Goal: Check status: Check status

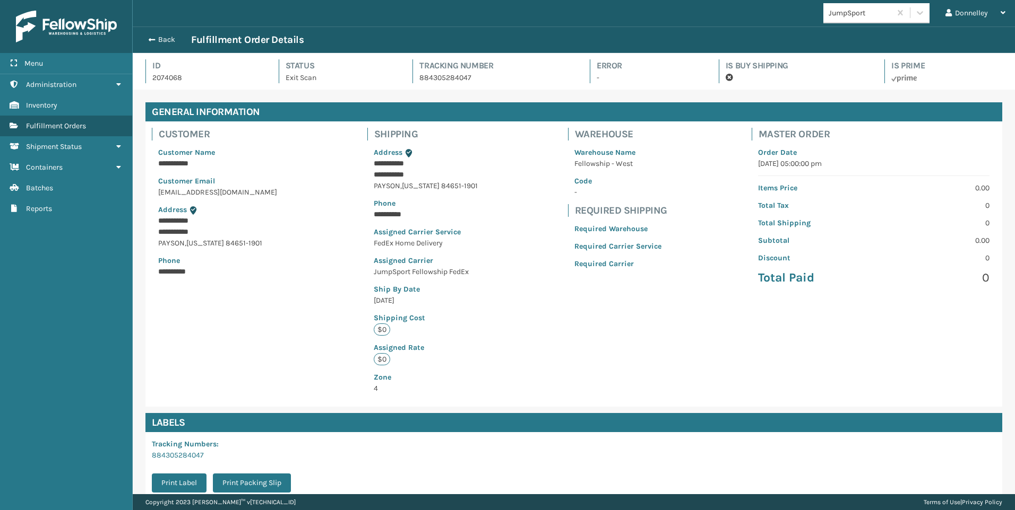
scroll to position [106, 0]
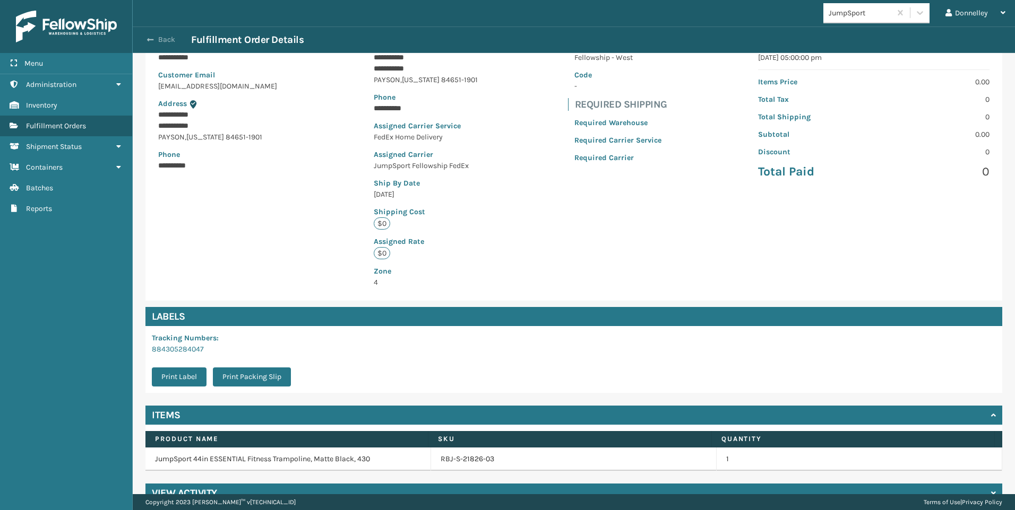
click at [154, 37] on button "Back" at bounding box center [166, 40] width 49 height 10
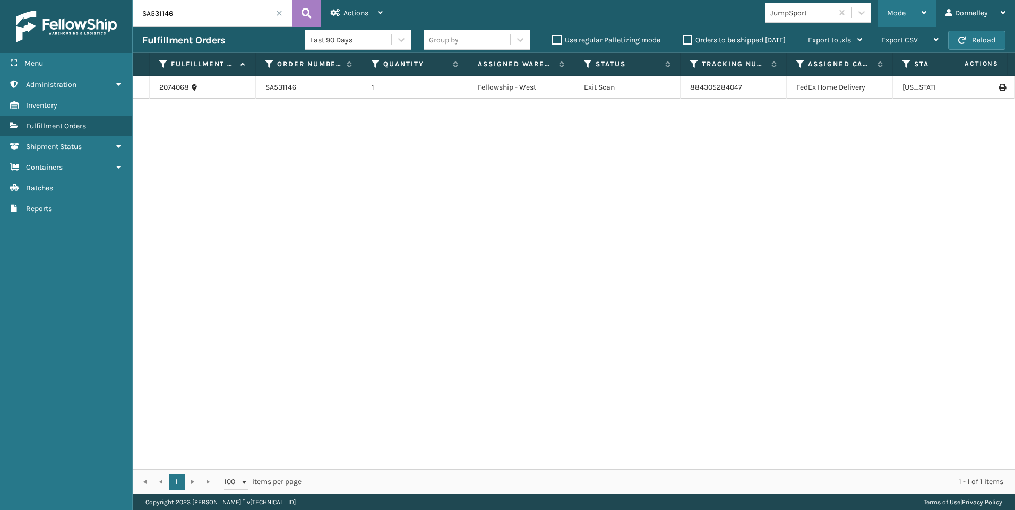
click at [916, 14] on div "Mode" at bounding box center [906, 13] width 39 height 27
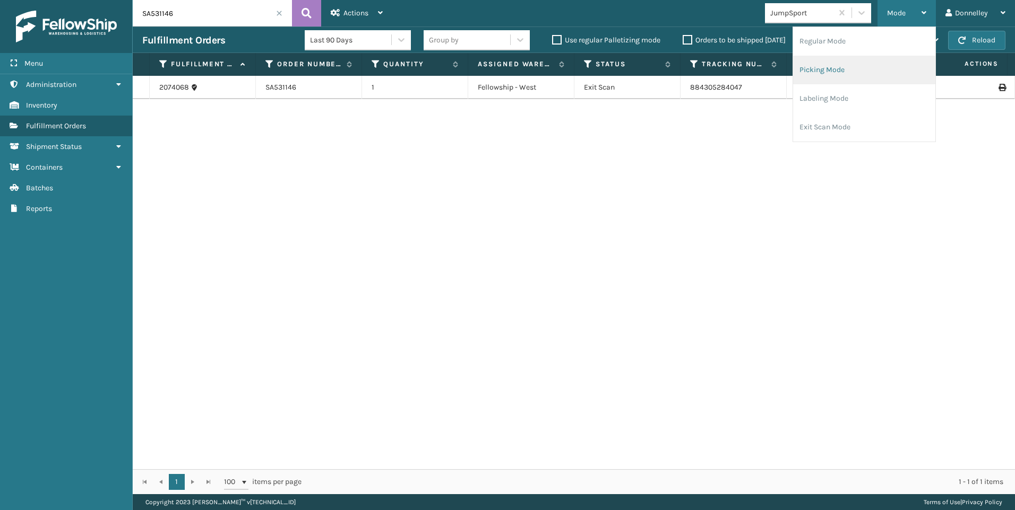
click at [854, 65] on li "Picking Mode" at bounding box center [864, 70] width 142 height 29
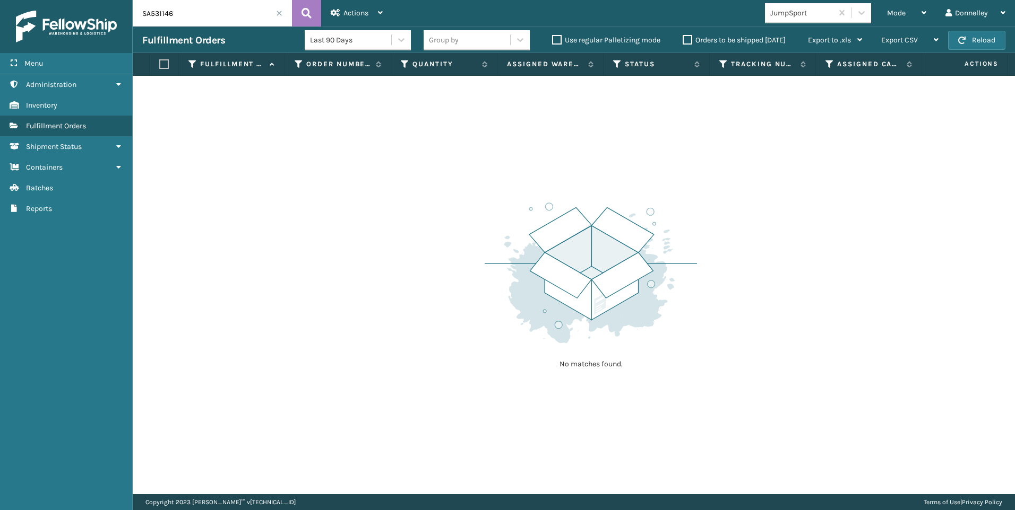
click at [283, 12] on input "SA531146" at bounding box center [212, 13] width 159 height 27
click at [277, 11] on span at bounding box center [279, 13] width 6 height 6
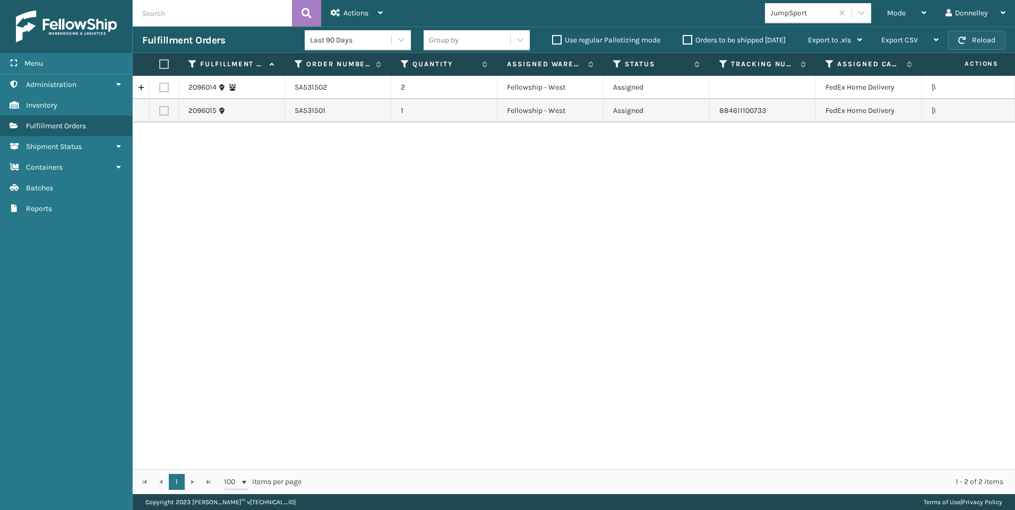
click at [965, 40] on span "button" at bounding box center [961, 40] width 7 height 7
